Goal: Find specific page/section: Find specific page/section

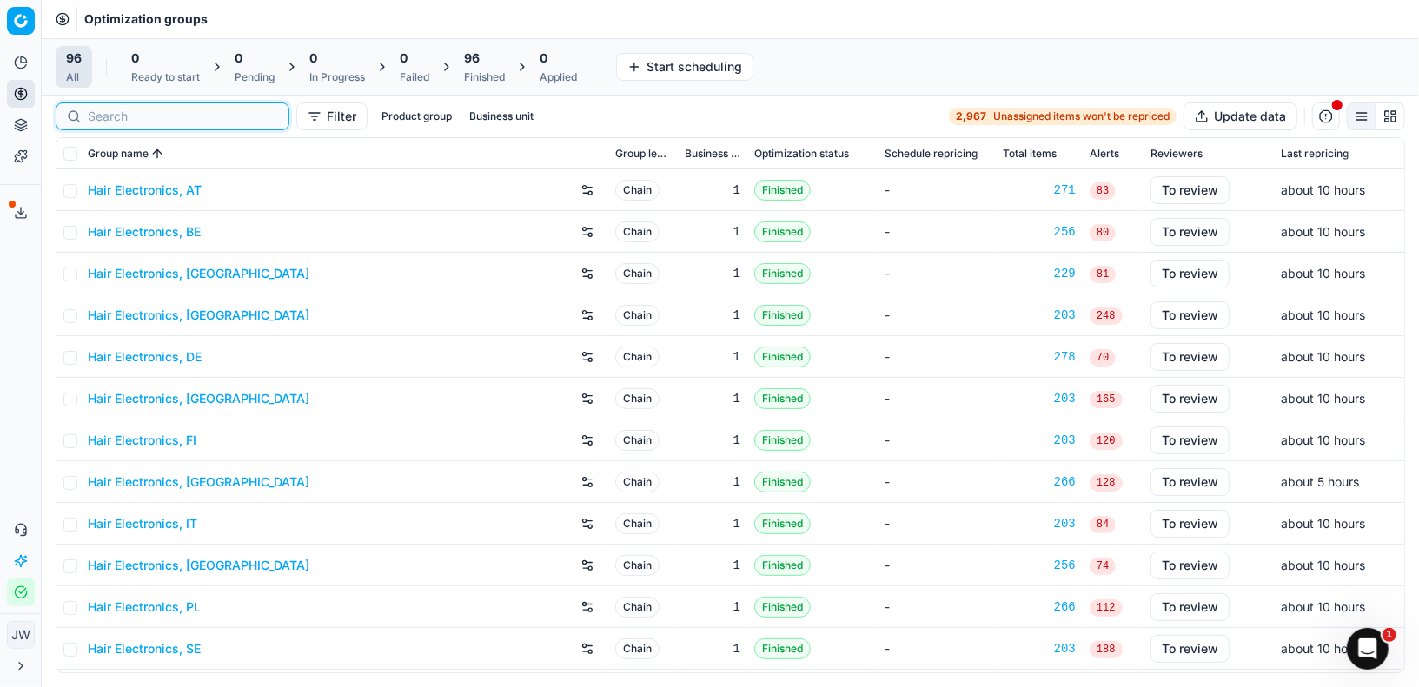
click at [105, 116] on input at bounding box center [183, 116] width 190 height 17
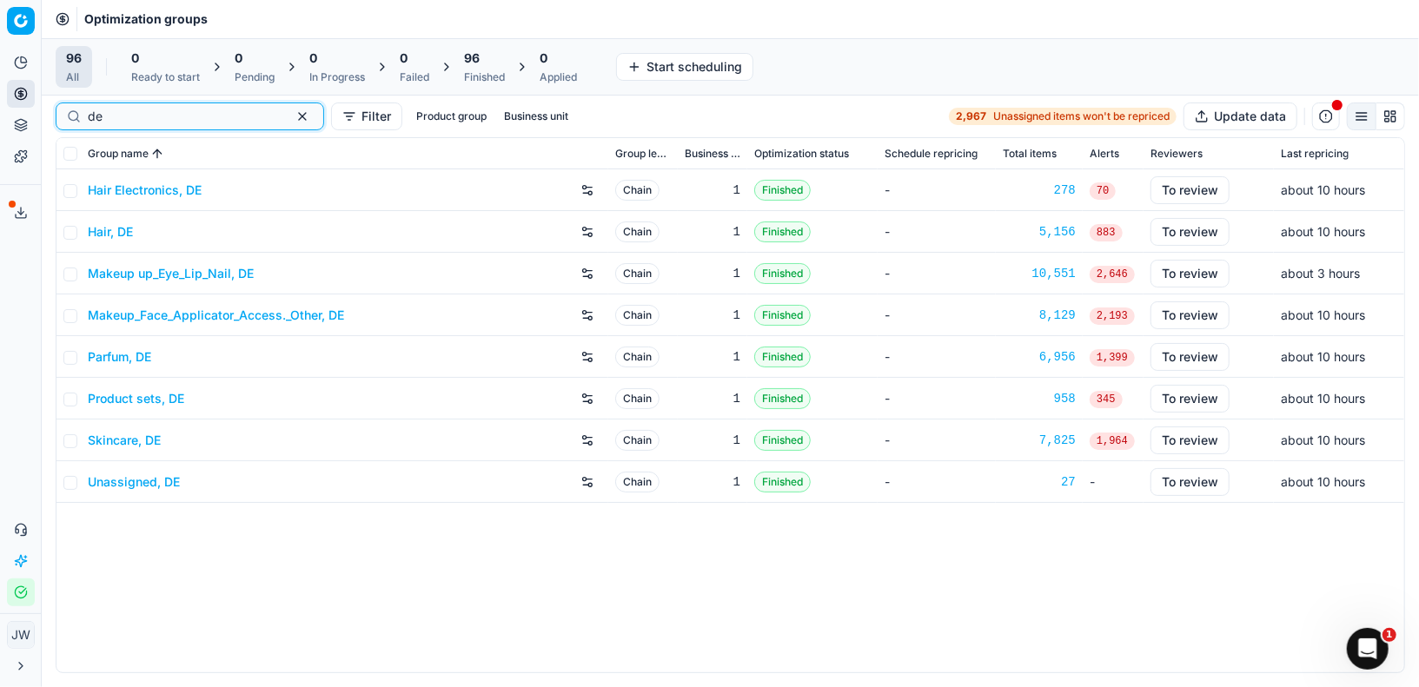
type input "d"
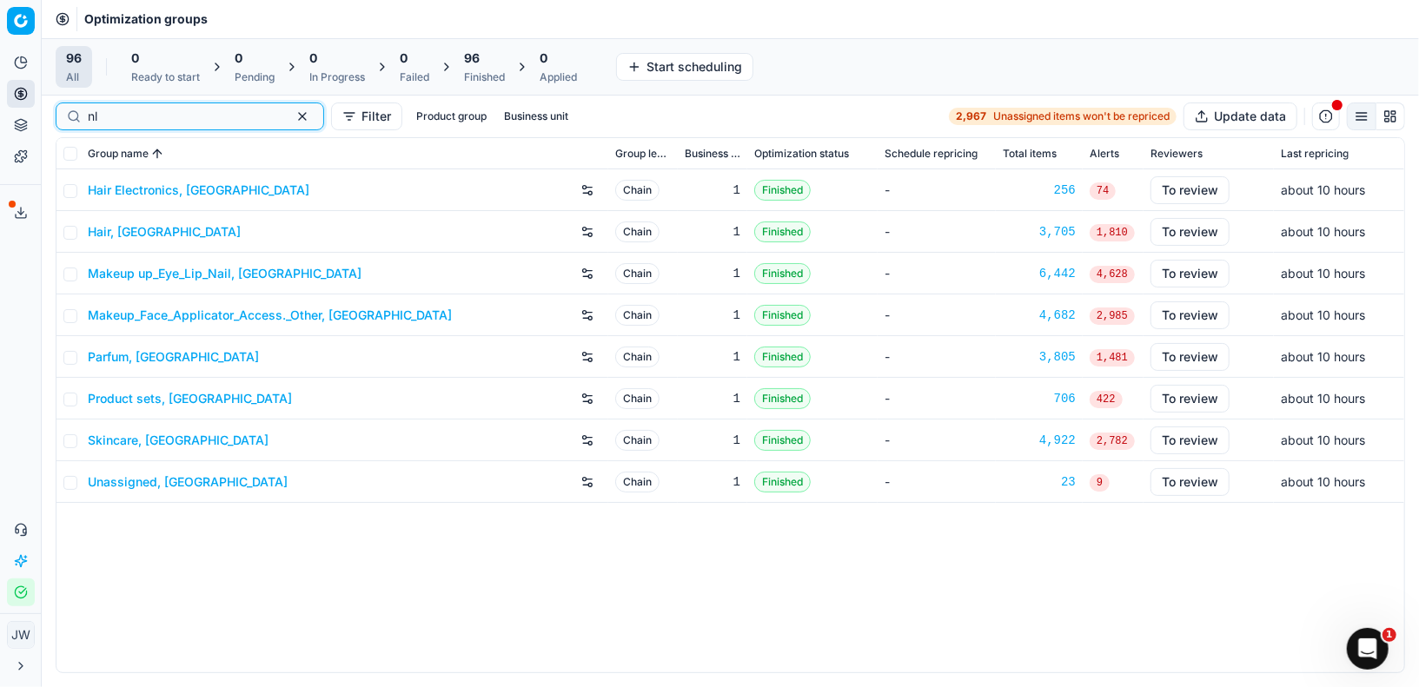
type input "nl"
click at [118, 356] on link "Parfum, [GEOGRAPHIC_DATA]" at bounding box center [173, 356] width 171 height 17
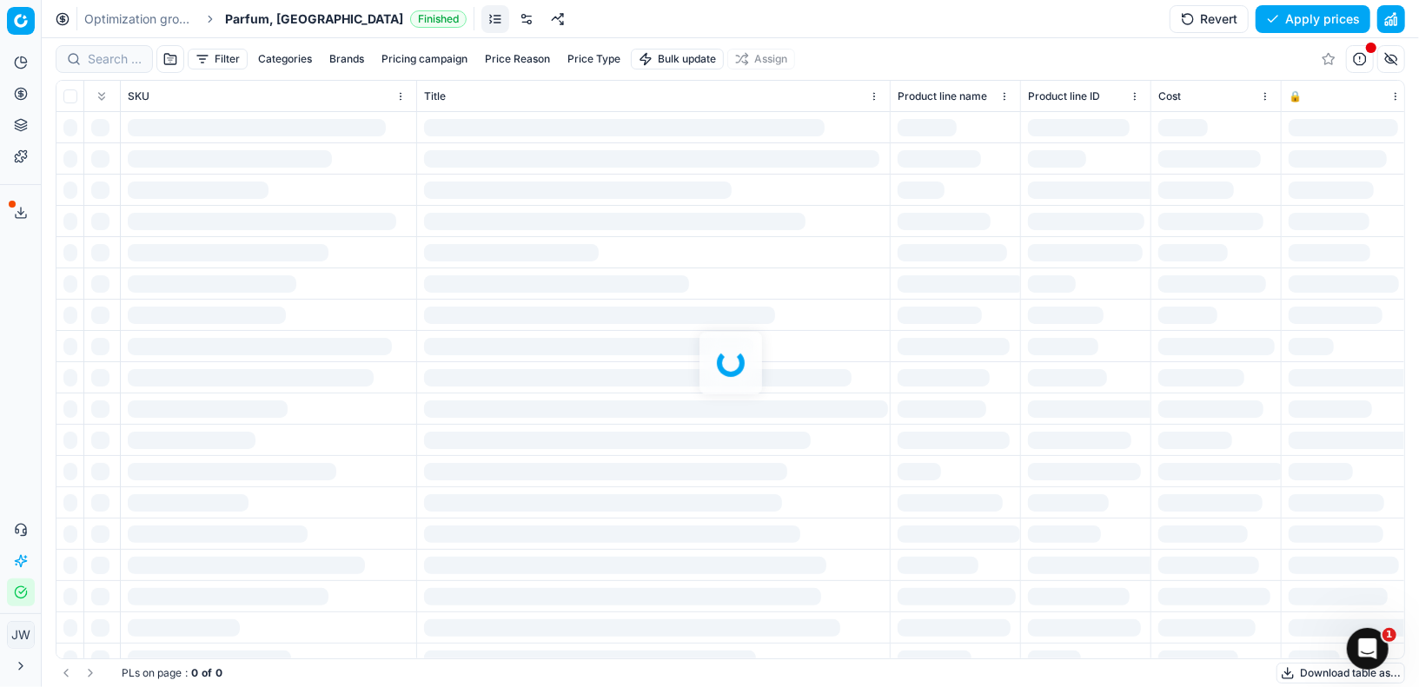
click at [109, 50] on div at bounding box center [730, 362] width 1377 height 649
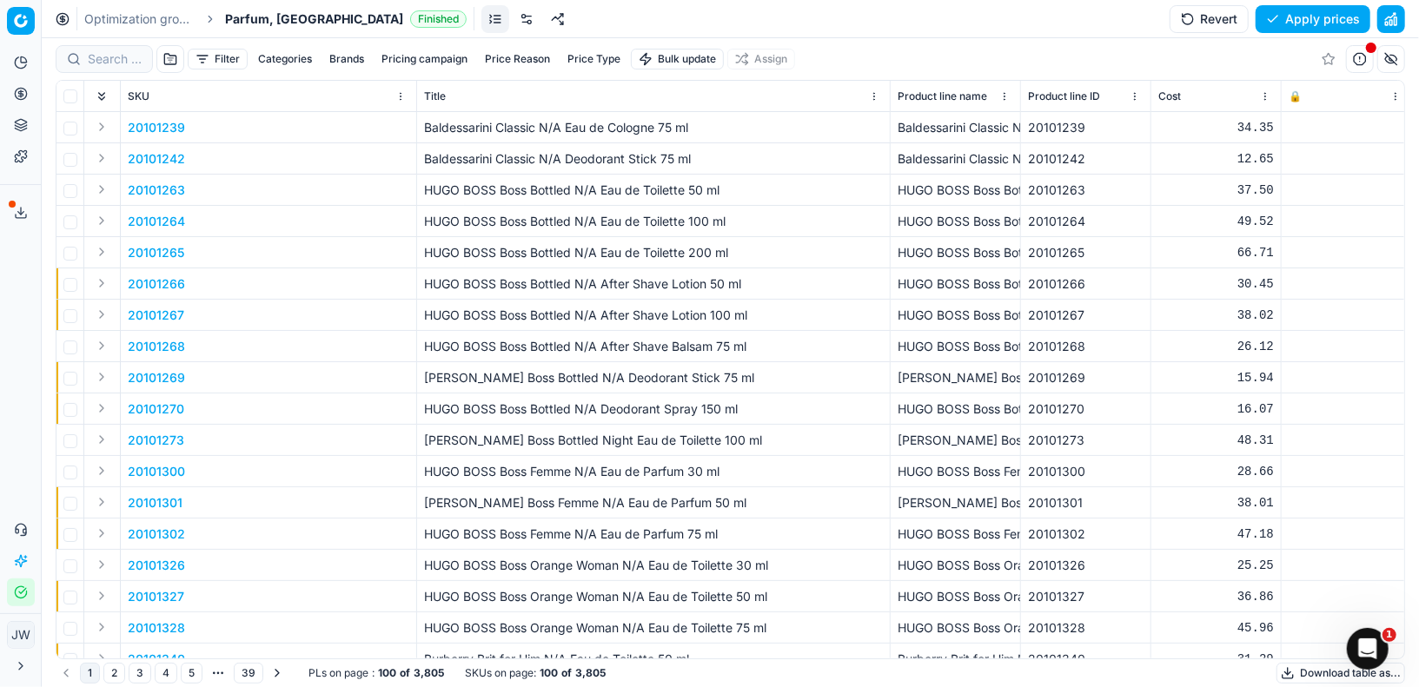
click at [109, 57] on div "Filter Categories Brands Pricing campaign Price Reason Price Type Bulk update A…" at bounding box center [730, 362] width 1377 height 649
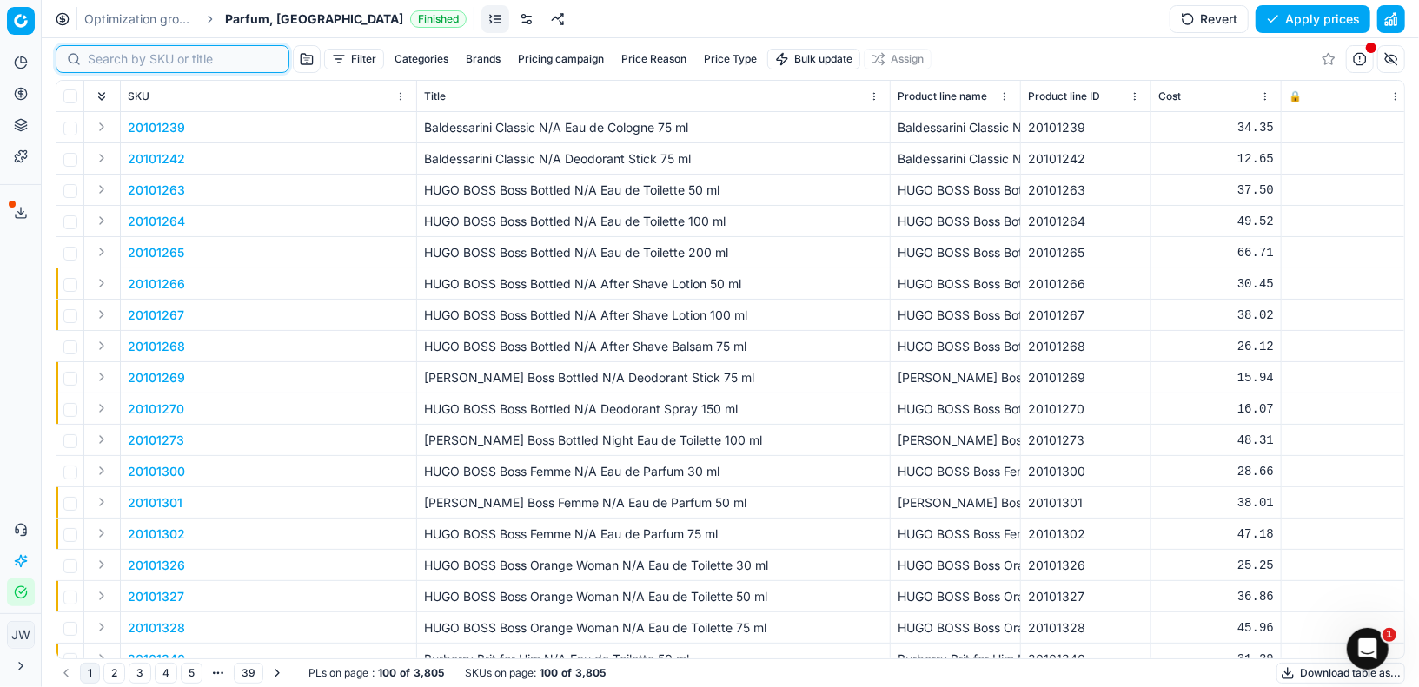
click at [109, 57] on input at bounding box center [183, 58] width 190 height 17
paste input "80016200-100"
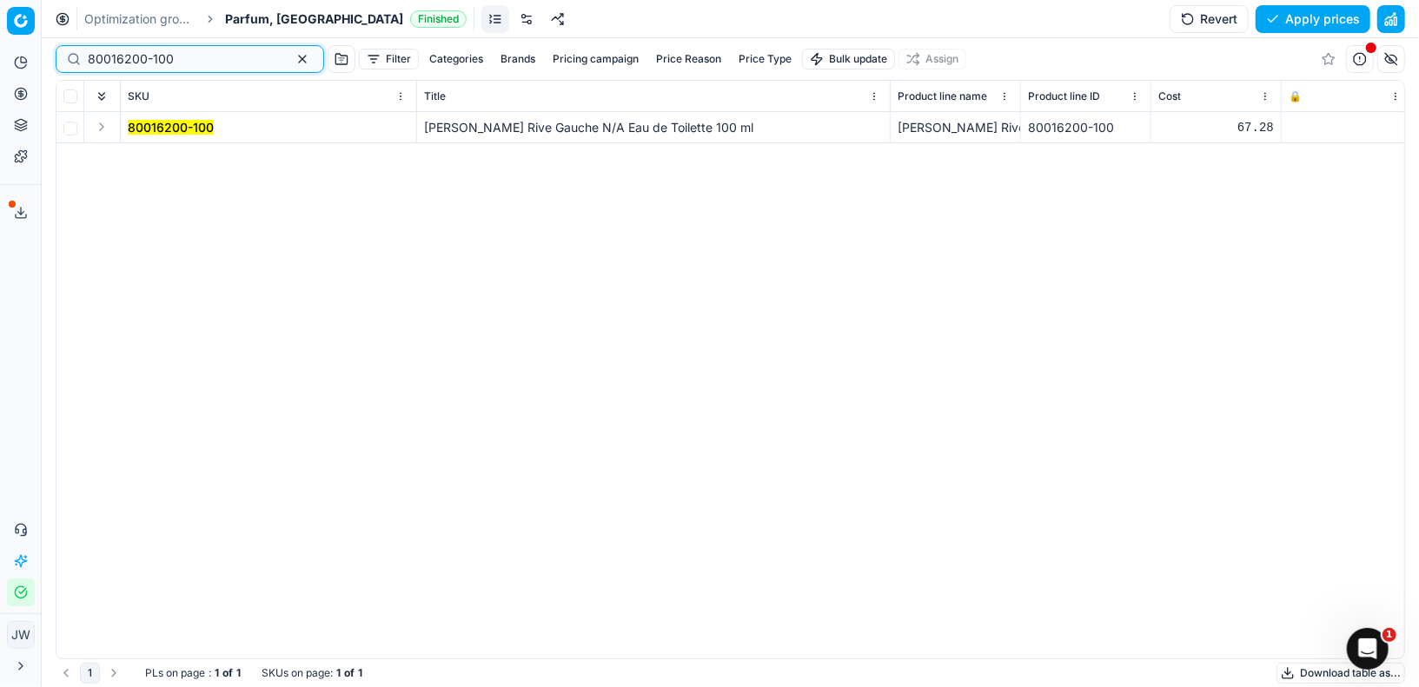
type input "80016200-100"
click at [110, 126] on button "Expand" at bounding box center [101, 126] width 21 height 21
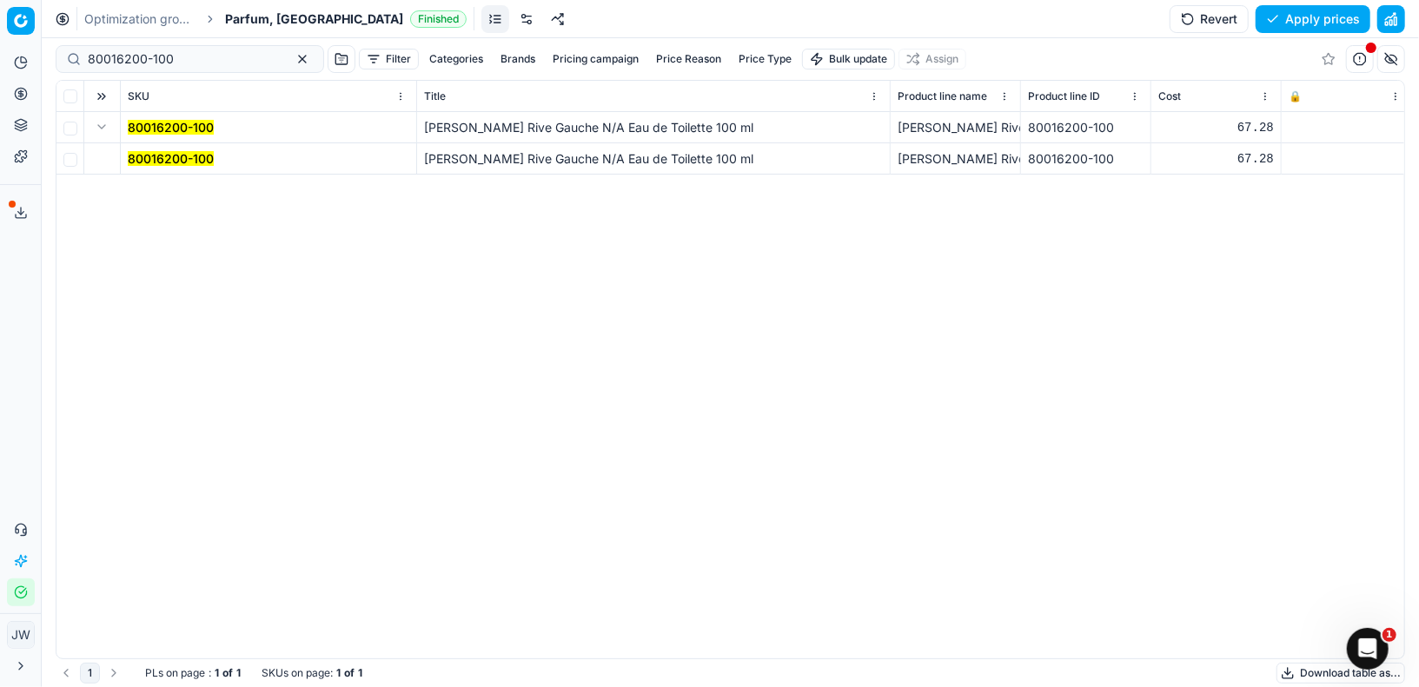
click at [144, 151] on mark "80016200-100" at bounding box center [171, 158] width 86 height 15
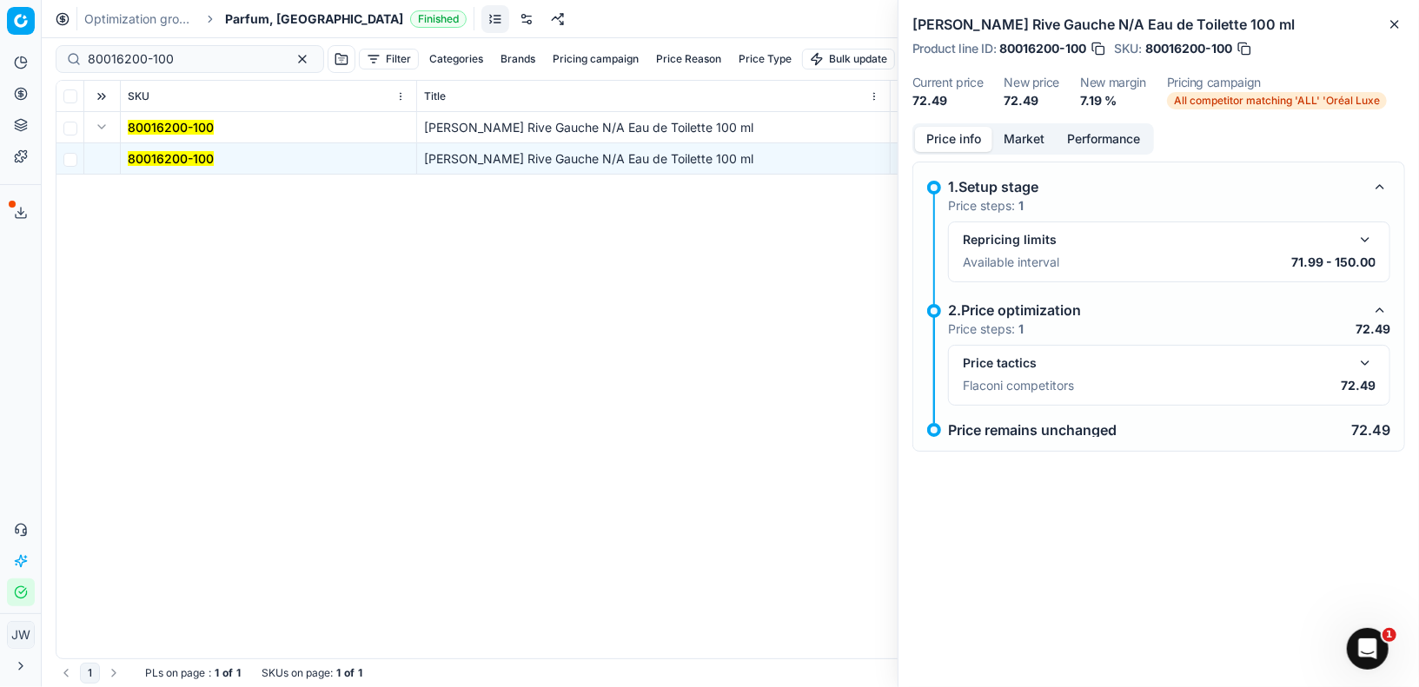
click at [1367, 358] on button "button" at bounding box center [1365, 363] width 21 height 21
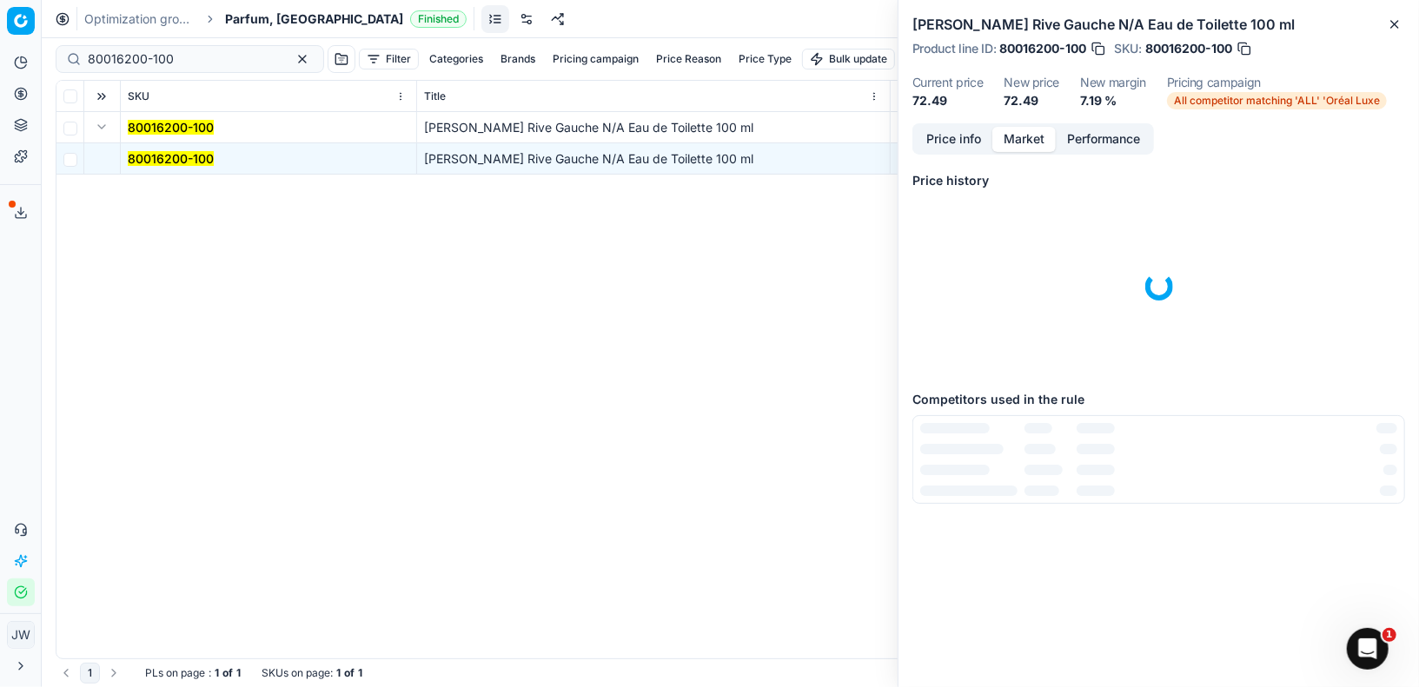
click at [1025, 137] on button "Market" at bounding box center [1023, 139] width 63 height 25
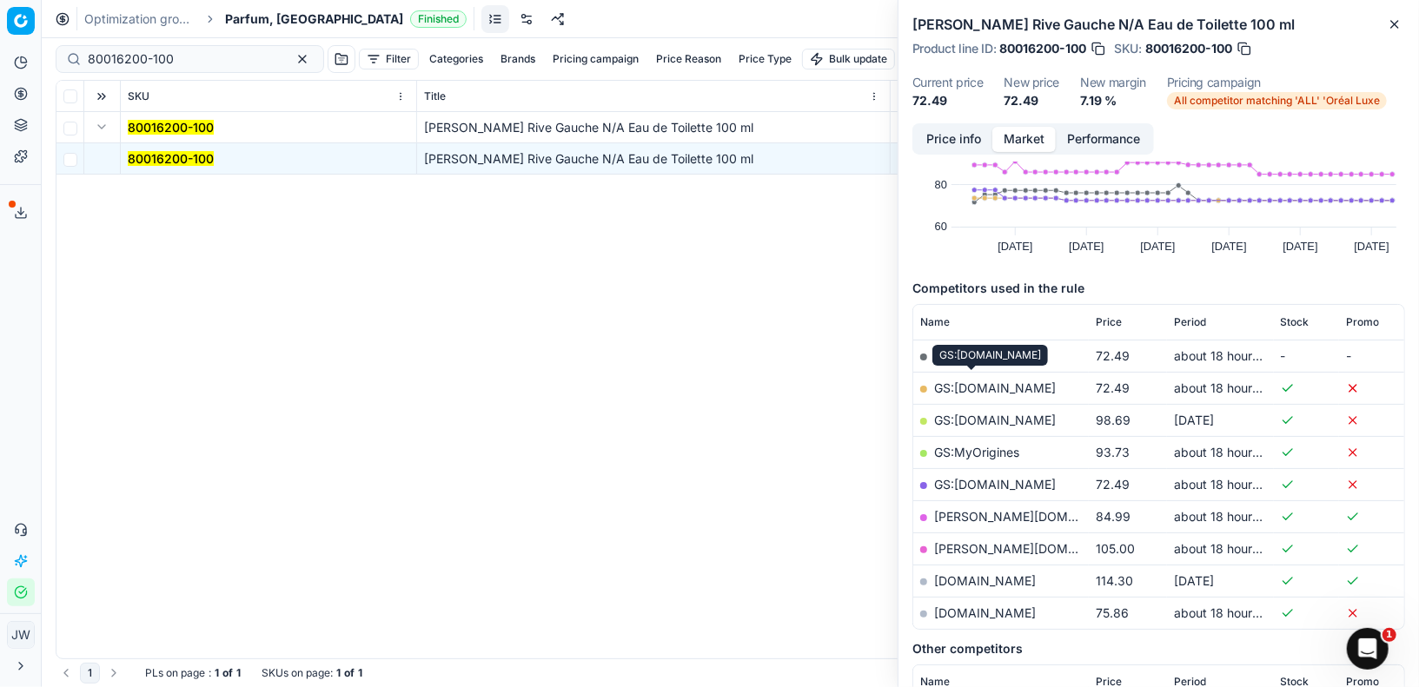
scroll to position [109, 0]
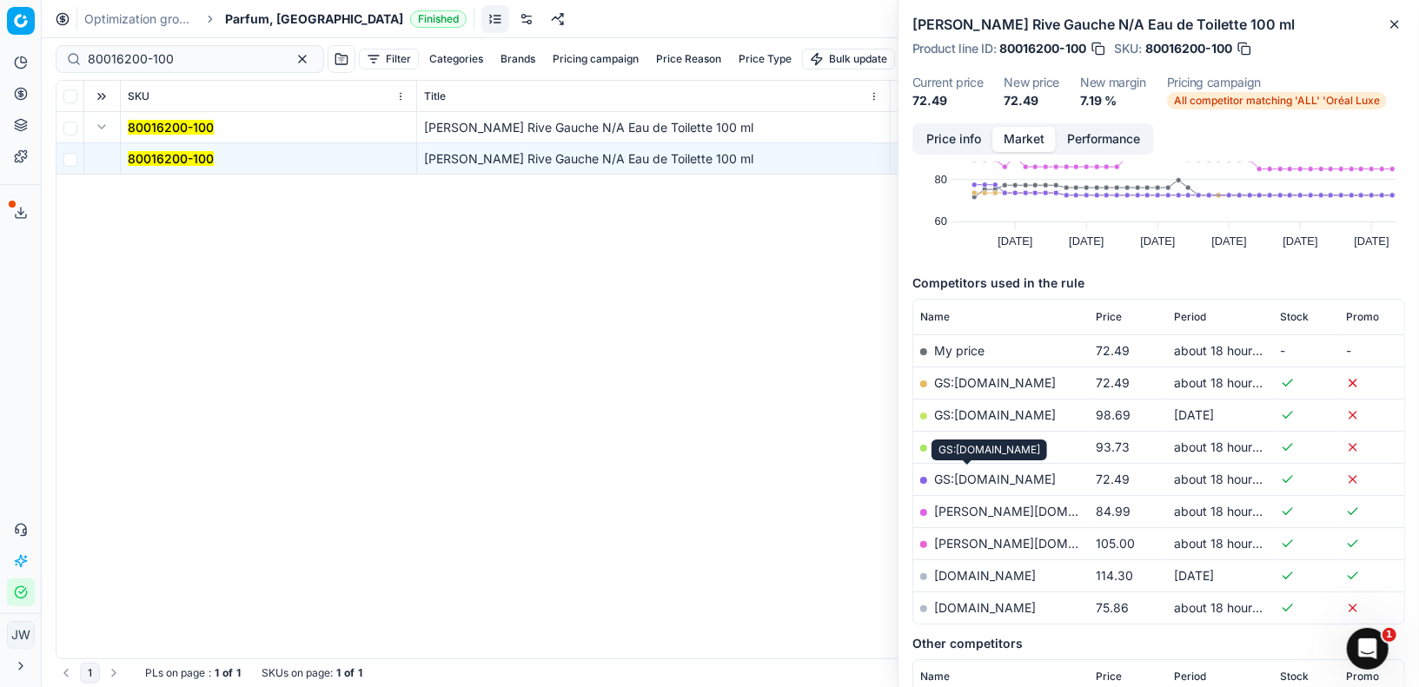
click at [962, 474] on link "GS:[DOMAIN_NAME]" at bounding box center [995, 479] width 122 height 15
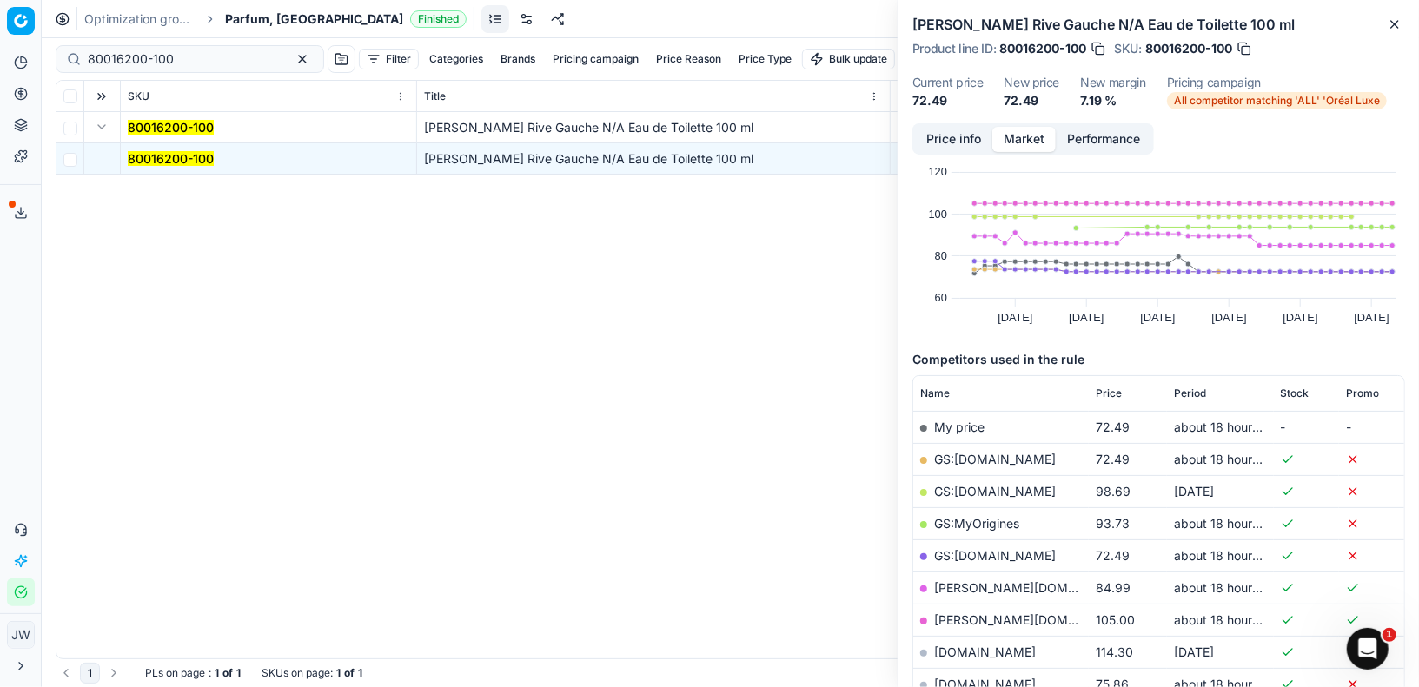
scroll to position [0, 0]
